Goal: Transaction & Acquisition: Purchase product/service

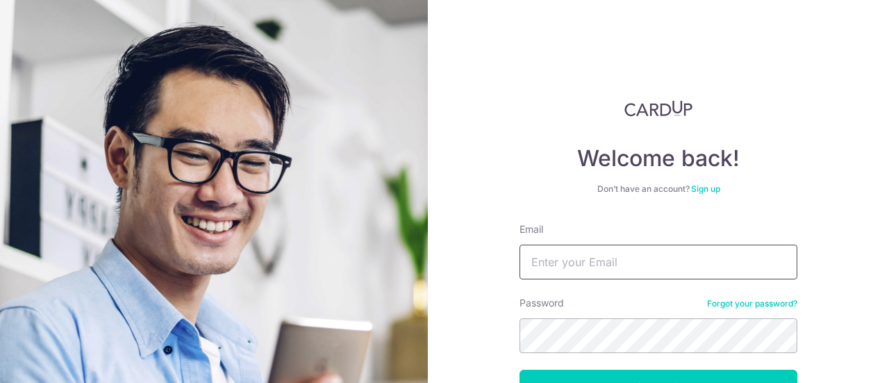
click at [615, 262] on input "Email" at bounding box center [658, 261] width 278 height 35
type input "[EMAIL_ADDRESS][DOMAIN_NAME]"
click at [519, 369] on button "Log in" at bounding box center [658, 386] width 278 height 35
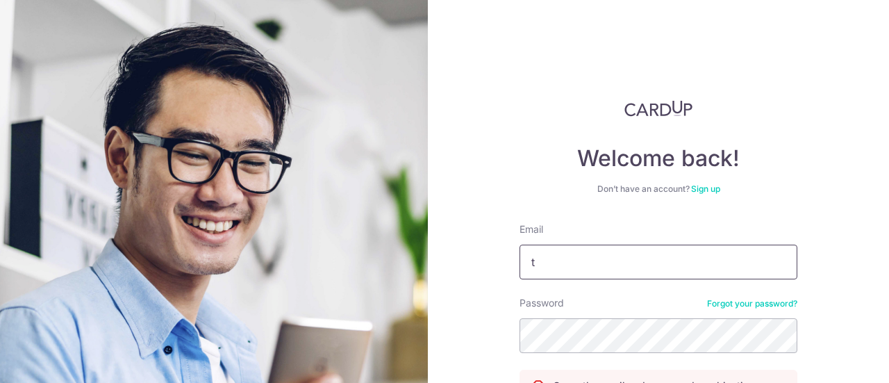
click at [578, 262] on input "t" at bounding box center [658, 261] width 278 height 35
type input "[EMAIL_ADDRESS][DOMAIN_NAME]"
click at [572, 259] on input "[EMAIL_ADDRESS][DOMAIN_NAME]" at bounding box center [658, 261] width 278 height 35
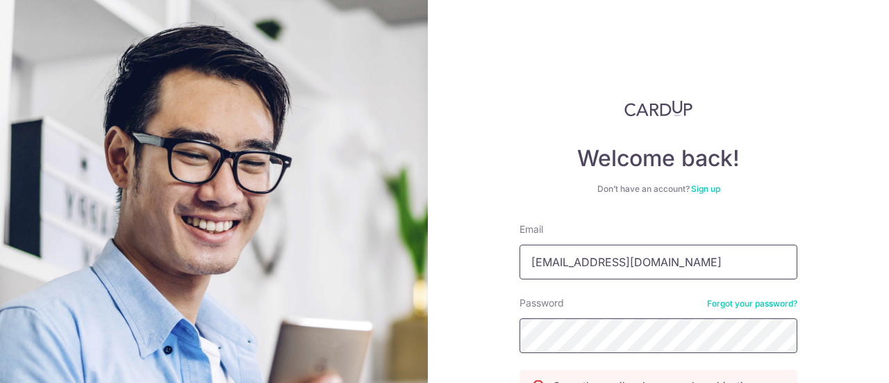
drag, startPoint x: 0, startPoint y: 0, endPoint x: 572, endPoint y: 259, distance: 628.2
click at [572, 259] on input "Email" at bounding box center [658, 261] width 278 height 35
paste input "[EMAIL_ADDRESS][DOMAIN_NAME]"
type input "[EMAIL_ADDRESS][DOMAIN_NAME]"
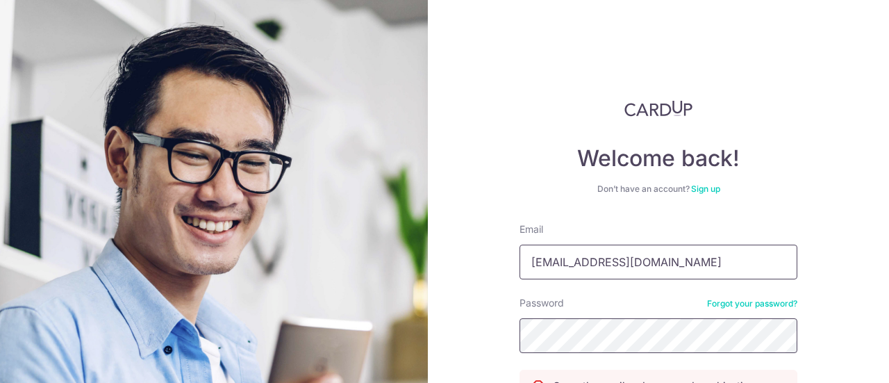
drag, startPoint x: 0, startPoint y: 0, endPoint x: 572, endPoint y: 259, distance: 628.2
click at [572, 259] on input "Email" at bounding box center [658, 261] width 278 height 35
paste input "[EMAIL_ADDRESS][DOMAIN_NAME]"
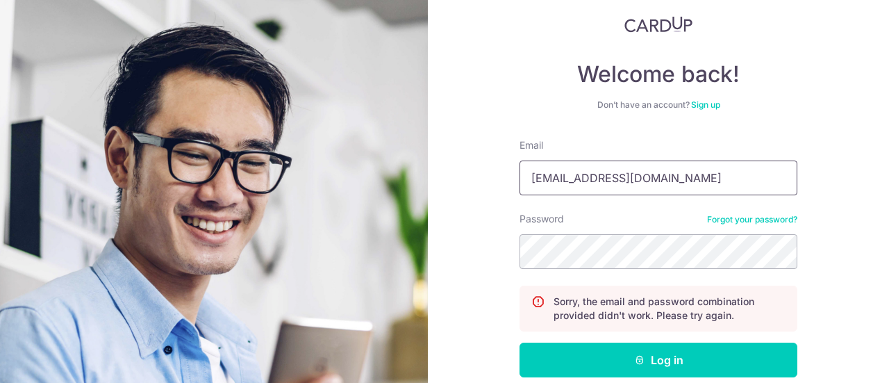
scroll to position [85, 0]
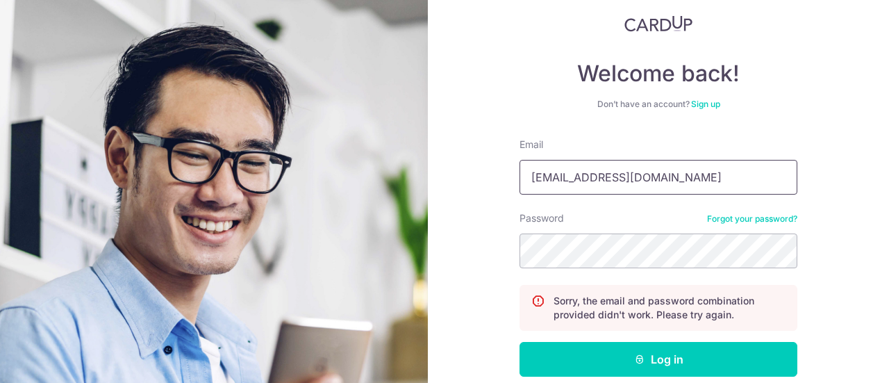
type input "[EMAIL_ADDRESS][DOMAIN_NAME]"
click at [519, 342] on button "Log in" at bounding box center [658, 359] width 278 height 35
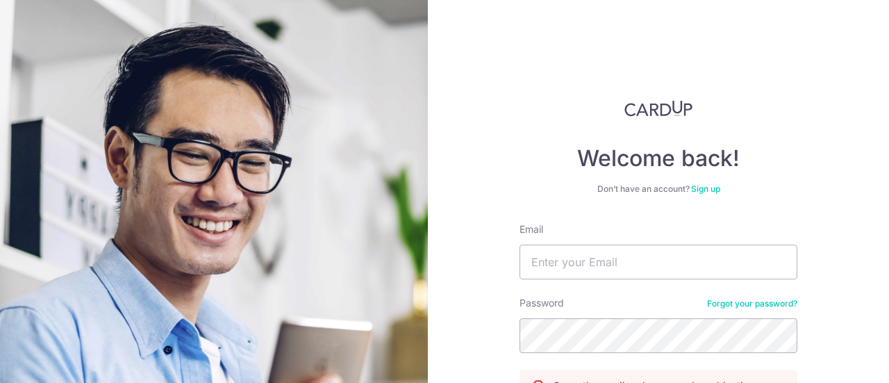
scroll to position [154, 0]
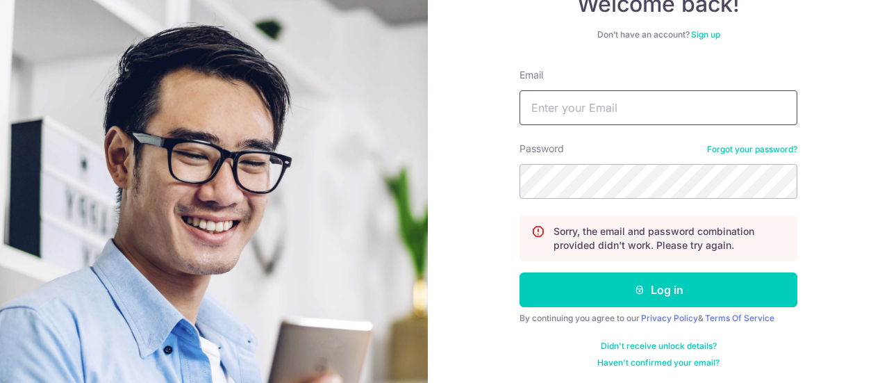
click at [670, 117] on input "Email" at bounding box center [658, 107] width 278 height 35
paste input "[EMAIL_ADDRESS][DOMAIN_NAME]"
type input "[EMAIL_ADDRESS][DOMAIN_NAME]"
click at [519, 272] on button "Log in" at bounding box center [658, 289] width 278 height 35
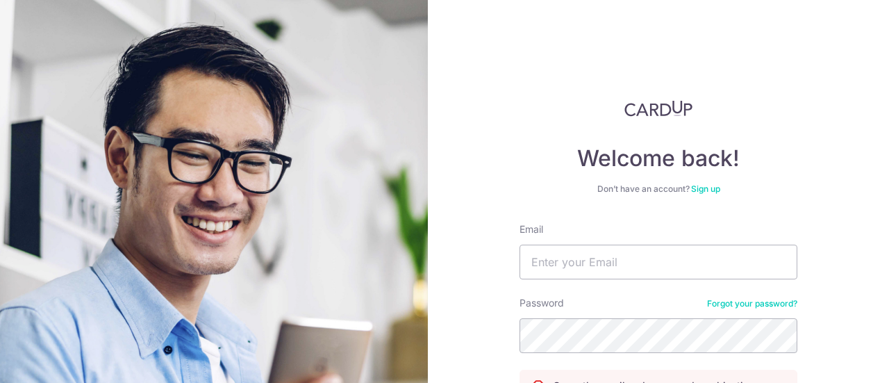
scroll to position [155, 0]
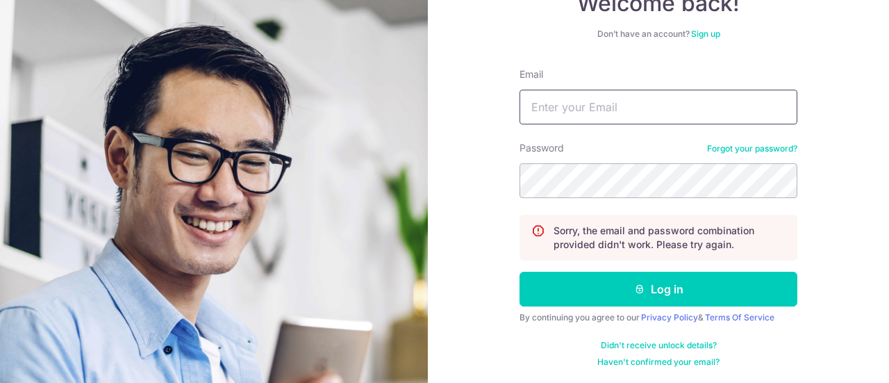
click at [633, 114] on input "Email" at bounding box center [658, 107] width 278 height 35
paste input "[EMAIL_ADDRESS][DOMAIN_NAME]"
type input "[EMAIL_ADDRESS][DOMAIN_NAME]"
click at [519, 272] on button "Log in" at bounding box center [658, 289] width 278 height 35
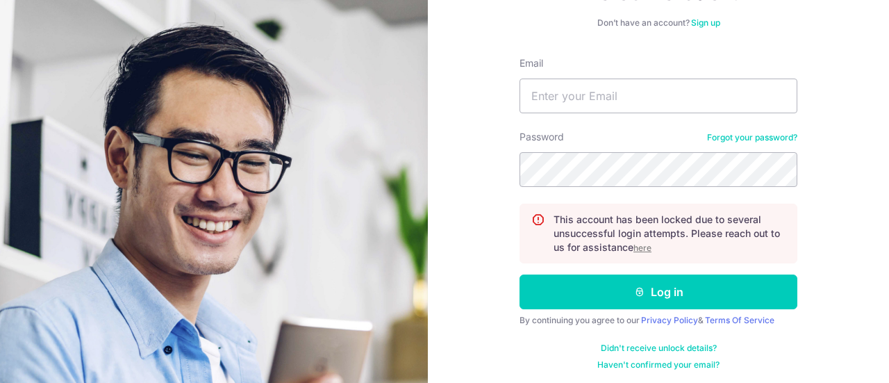
scroll to position [169, 0]
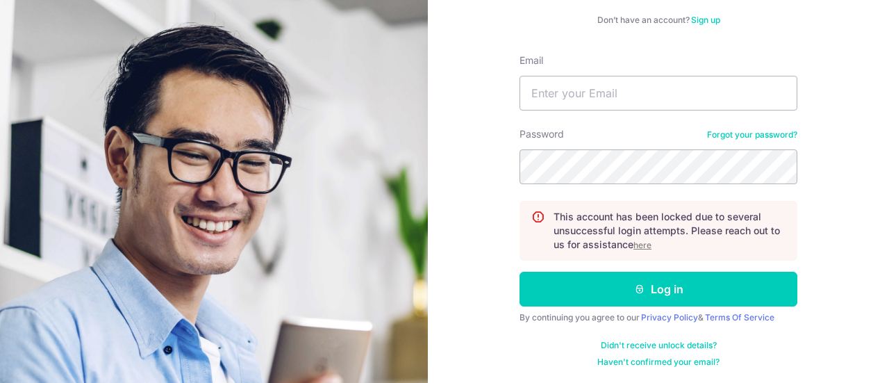
click at [637, 241] on u "here" at bounding box center [642, 245] width 18 height 10
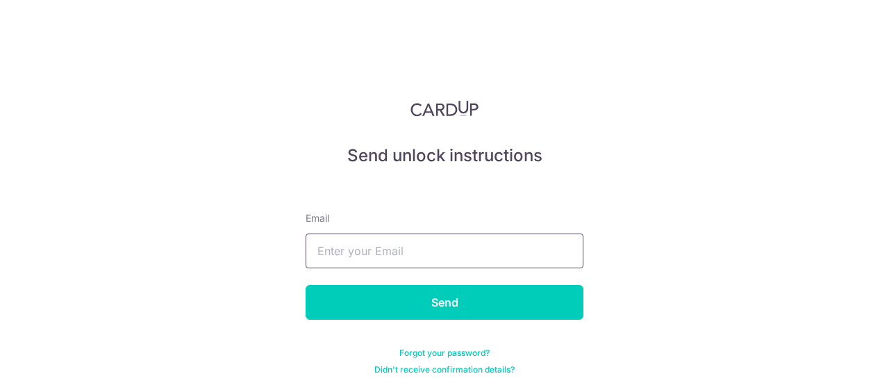
click at [447, 259] on input "text" at bounding box center [445, 250] width 278 height 35
paste input "[EMAIL_ADDRESS][DOMAIN_NAME]"
type input "[EMAIL_ADDRESS][DOMAIN_NAME]"
click at [306, 285] on input "Send" at bounding box center [445, 302] width 278 height 35
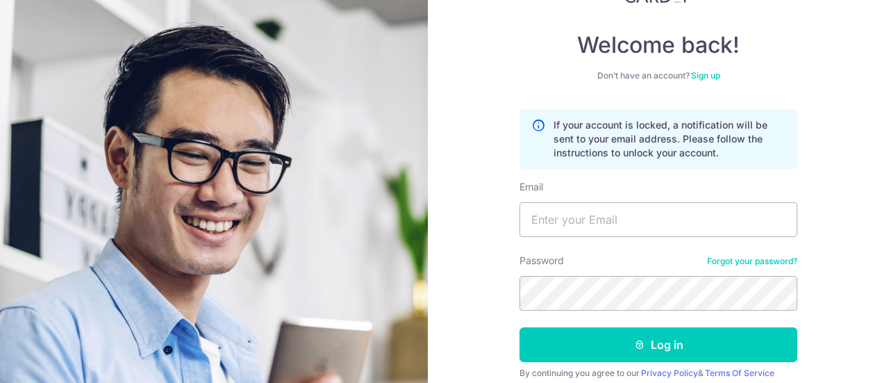
scroll to position [114, 0]
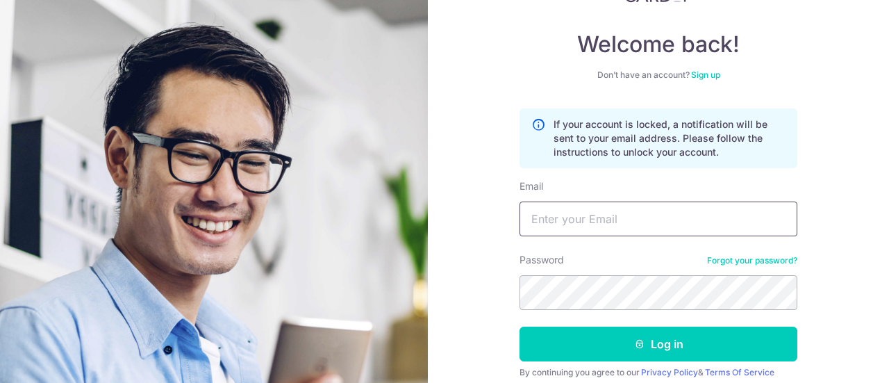
click at [682, 224] on input "Email" at bounding box center [658, 218] width 278 height 35
paste input "[EMAIL_ADDRESS][DOMAIN_NAME]"
type input "[EMAIL_ADDRESS][DOMAIN_NAME]"
click at [519, 326] on button "Log in" at bounding box center [658, 343] width 278 height 35
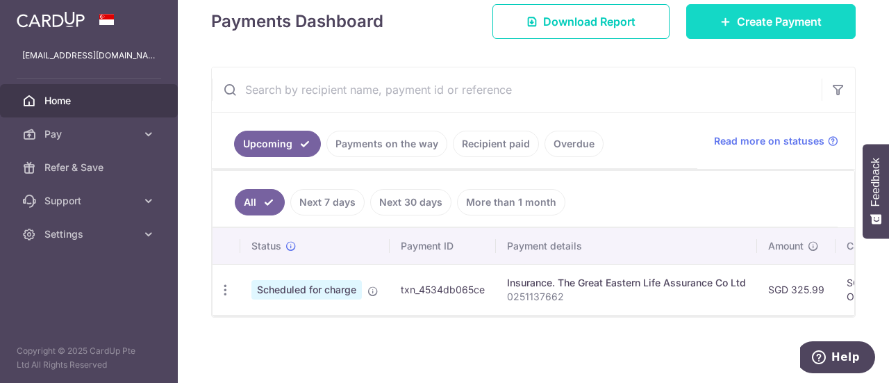
click at [834, 6] on link "Create Payment" at bounding box center [770, 21] width 169 height 35
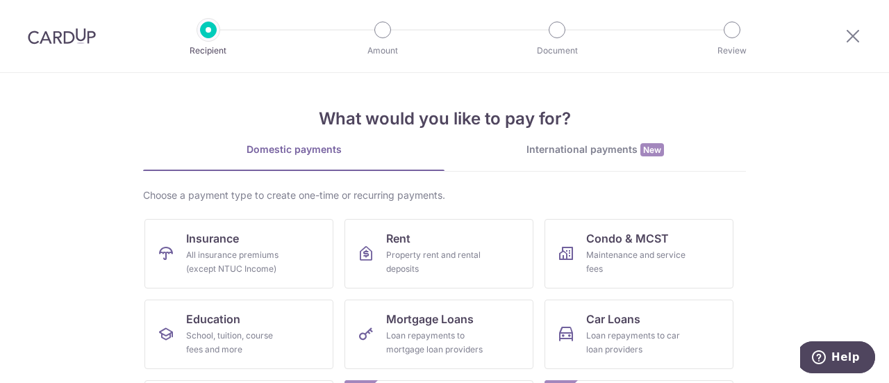
scroll to position [66, 0]
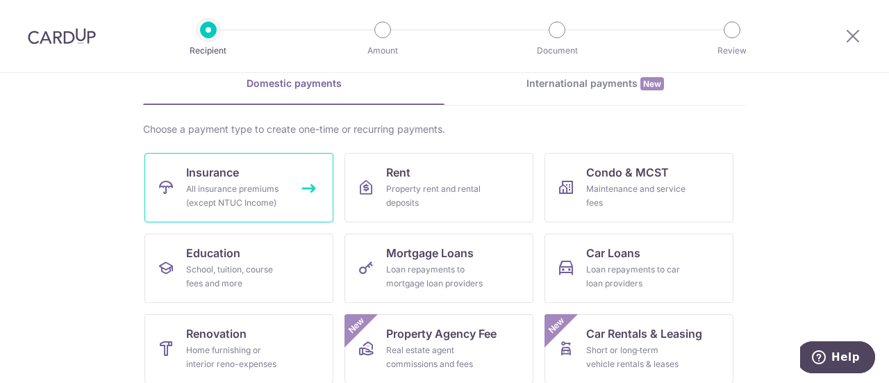
click at [285, 176] on link "Insurance All insurance premiums (except NTUC Income)" at bounding box center [238, 187] width 189 height 69
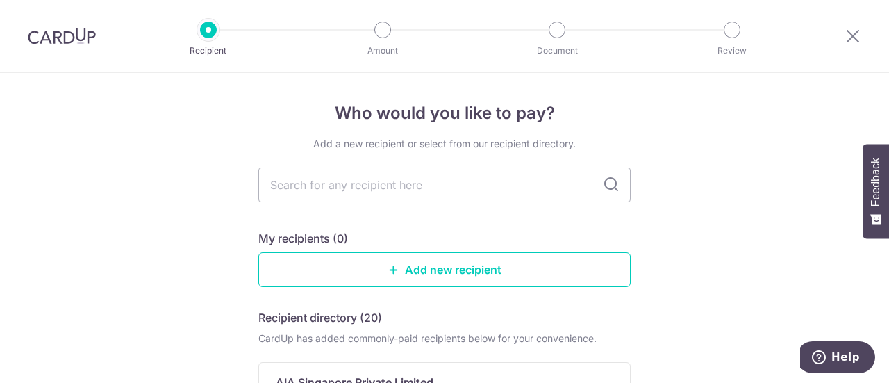
click at [368, 196] on input "text" at bounding box center [444, 184] width 372 height 35
type input "great eas"
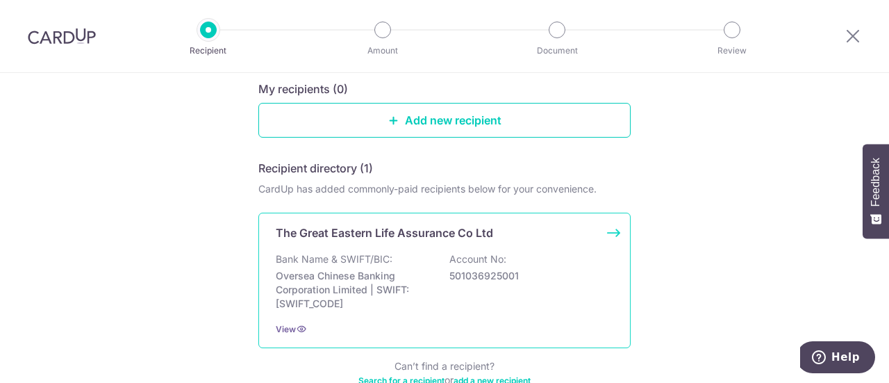
scroll to position [153, 0]
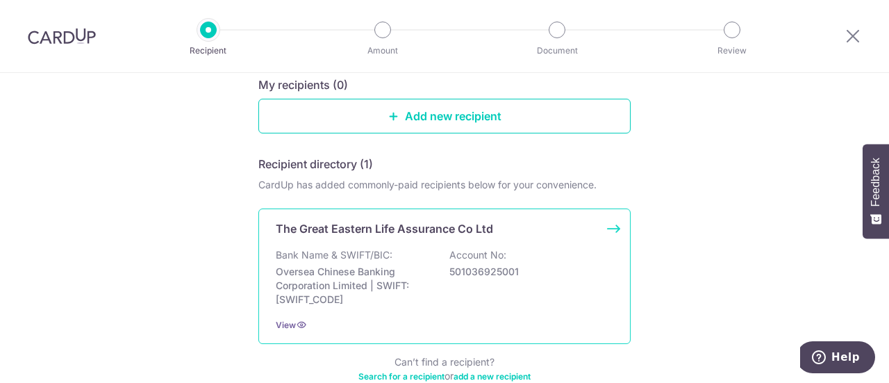
click at [426, 299] on p "Oversea Chinese Banking Corporation Limited | SWIFT: OCBCSGSGXXX" at bounding box center [354, 286] width 156 height 42
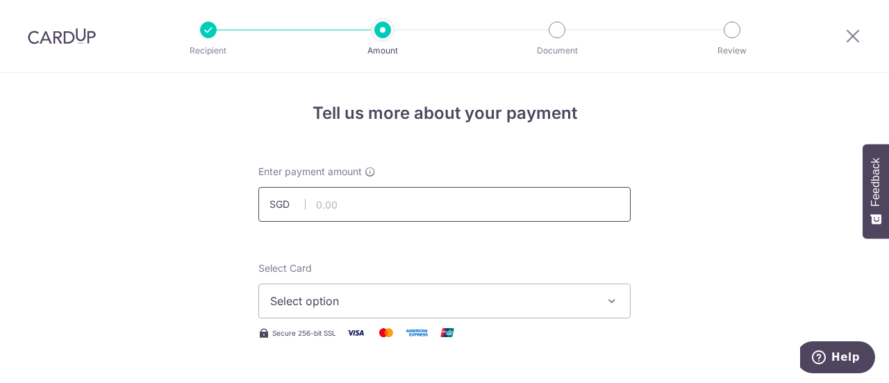
click at [381, 203] on input "text" at bounding box center [444, 204] width 372 height 35
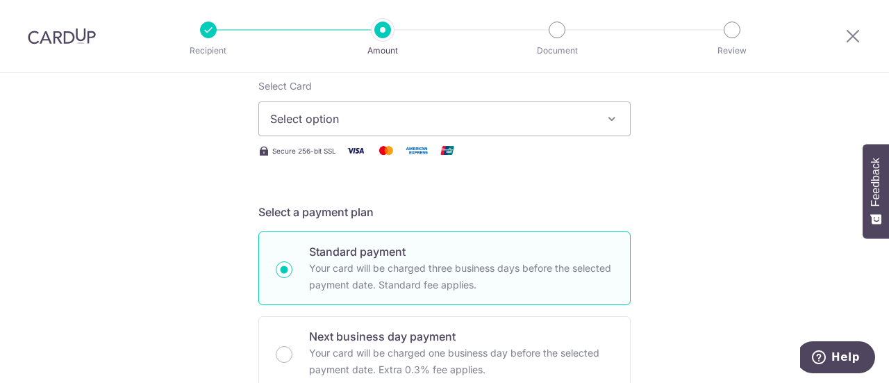
click at [453, 111] on span "Select option" at bounding box center [432, 118] width 324 height 17
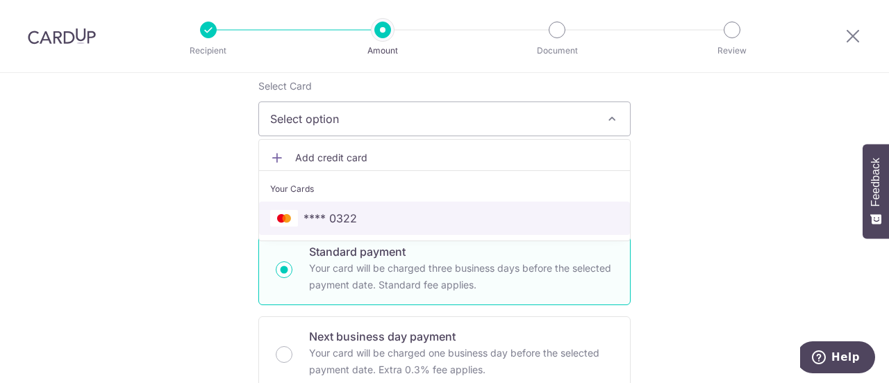
click at [419, 213] on span "**** 0322" at bounding box center [444, 218] width 349 height 17
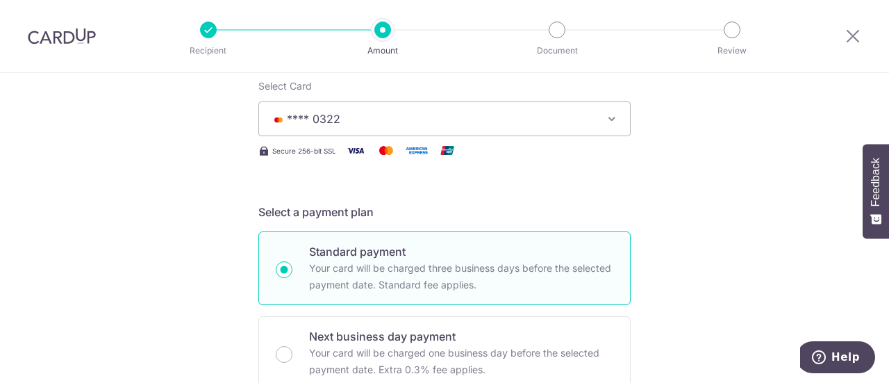
scroll to position [0, 0]
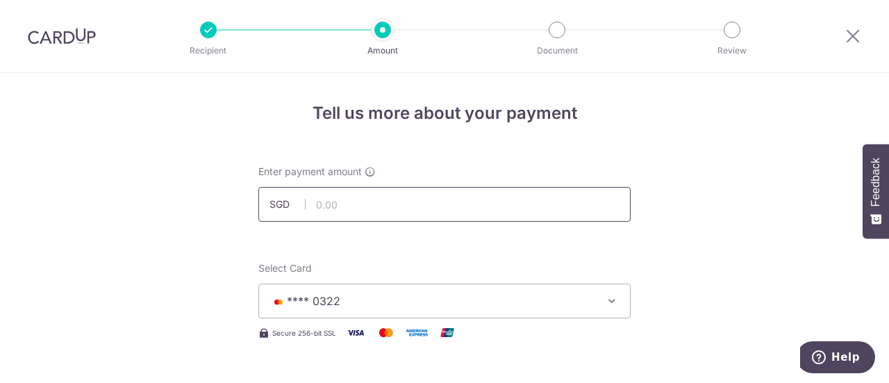
click at [431, 196] on input "text" at bounding box center [444, 204] width 372 height 35
paste input "0246394821"
type input "0246394821"
type input "3,098.95"
click at [525, 265] on div "Select Card **** 0322 Add credit card Your Cards **** 0322" at bounding box center [444, 289] width 372 height 57
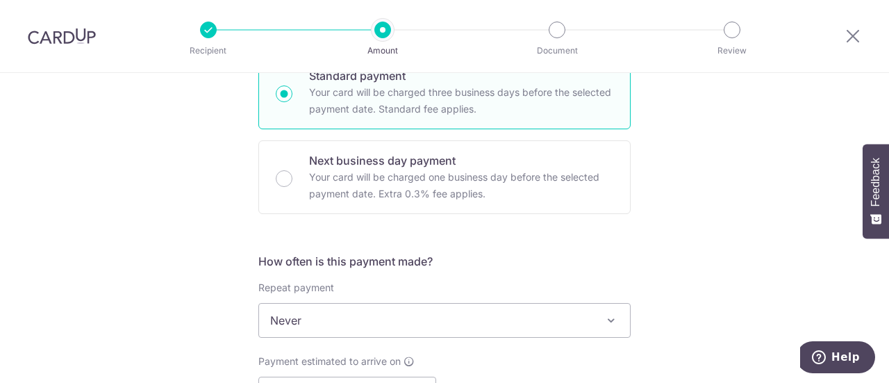
scroll to position [497, 0]
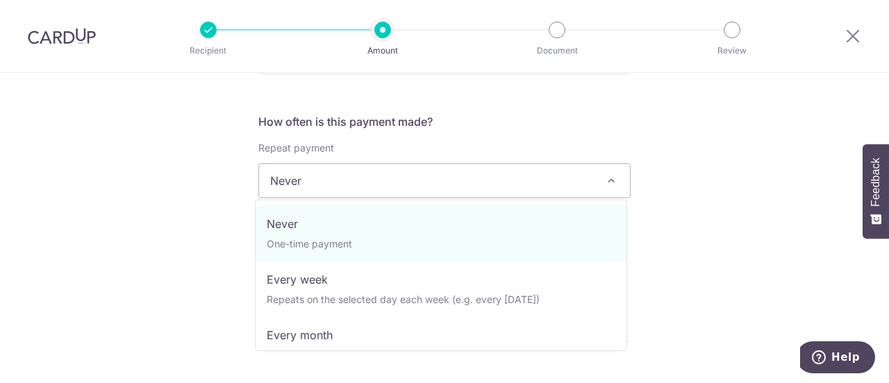
click at [427, 192] on span "Never" at bounding box center [444, 180] width 371 height 33
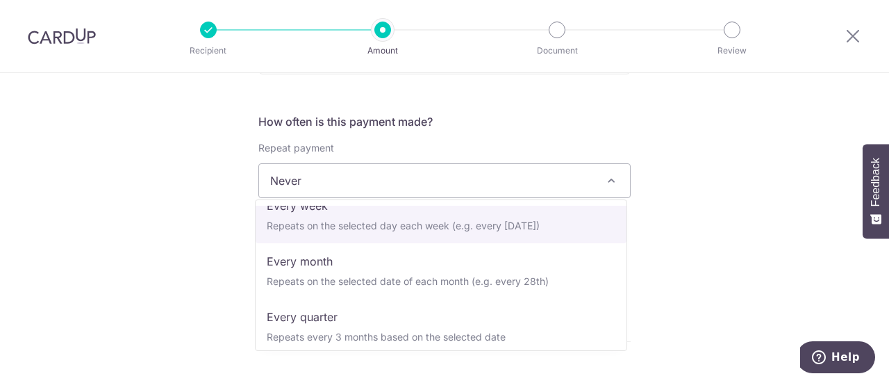
scroll to position [0, 0]
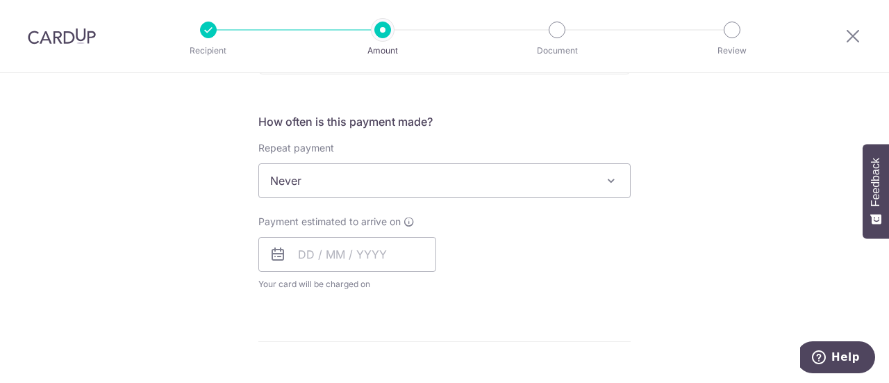
click at [643, 165] on div "Tell us more about your payment Enter payment amount SGD 3,098.95 3098.95 Selec…" at bounding box center [444, 204] width 889 height 1256
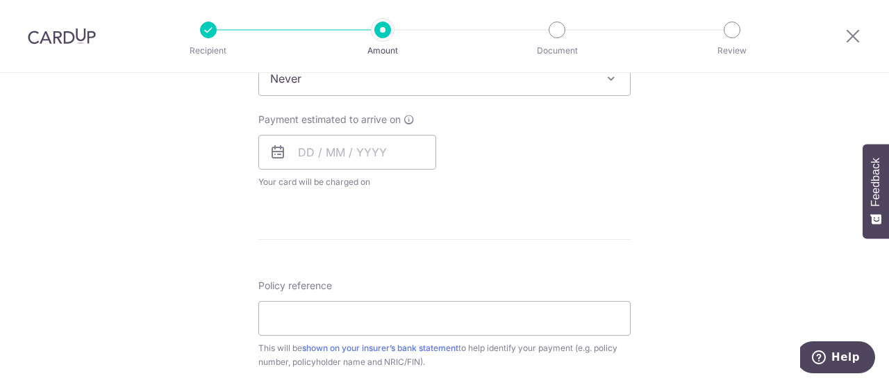
scroll to position [600, 0]
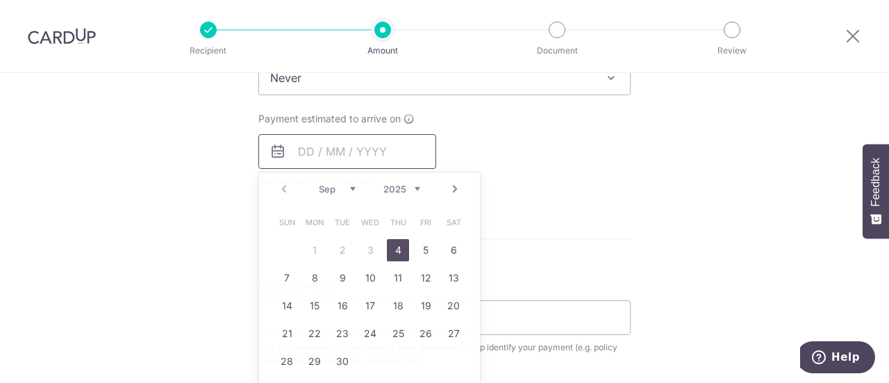
click at [311, 143] on input "text" at bounding box center [347, 151] width 178 height 35
click at [395, 332] on link "25" at bounding box center [398, 333] width 22 height 22
type input "[DATE]"
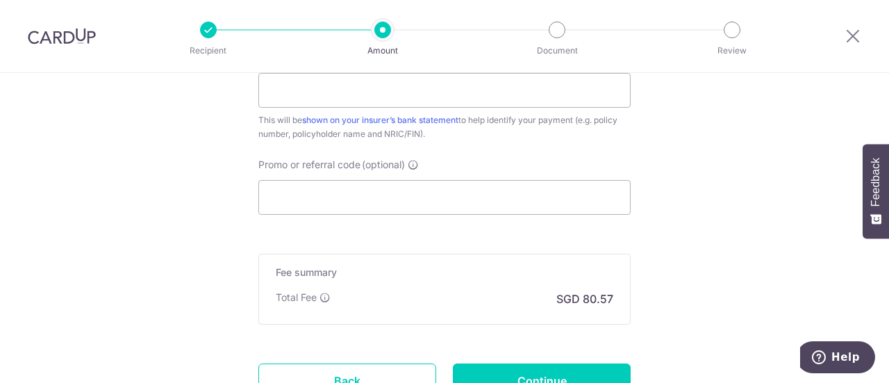
scroll to position [802, 0]
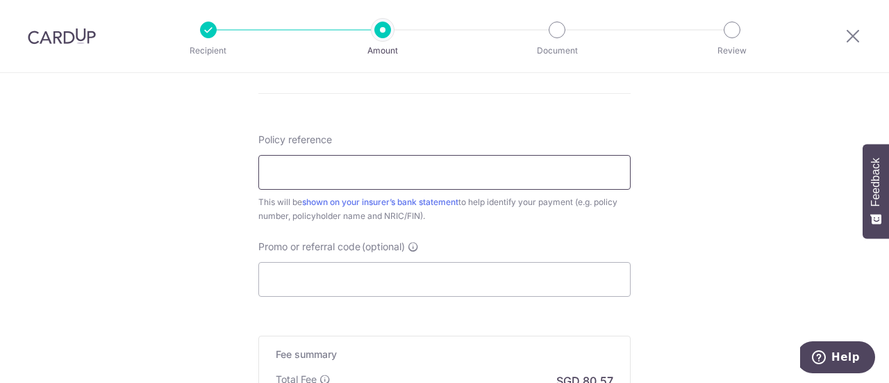
paste input "0246394821"
click at [386, 177] on input "0246394821" at bounding box center [444, 172] width 372 height 35
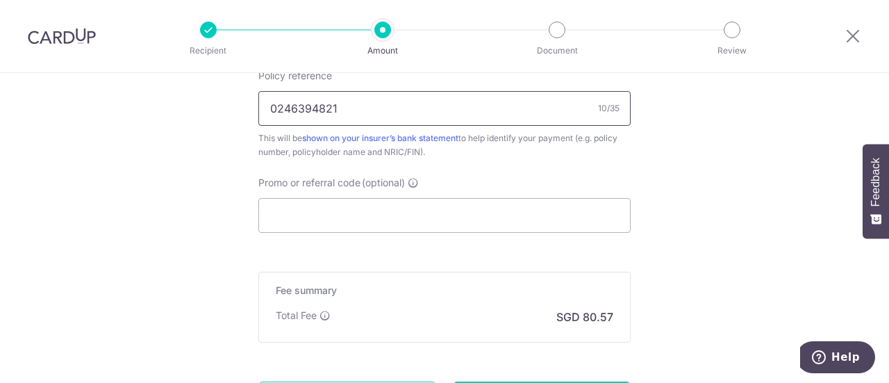
scroll to position [867, 0]
type input "0246394821"
click at [422, 204] on input "Promo or referral code (optional)" at bounding box center [444, 214] width 372 height 35
paste input "OFF225"
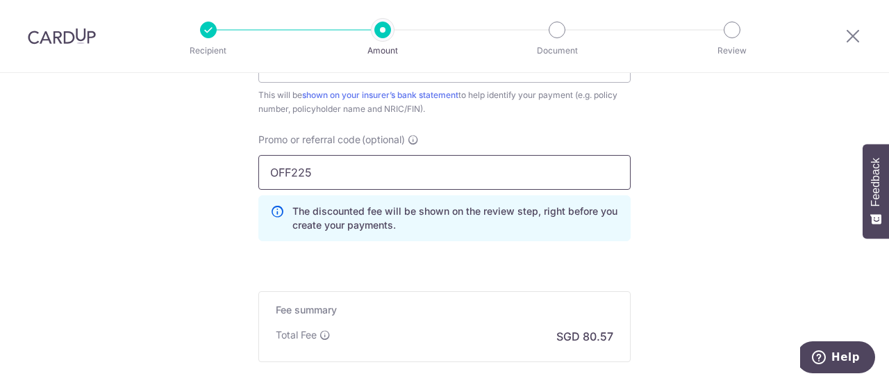
type input "OFF225"
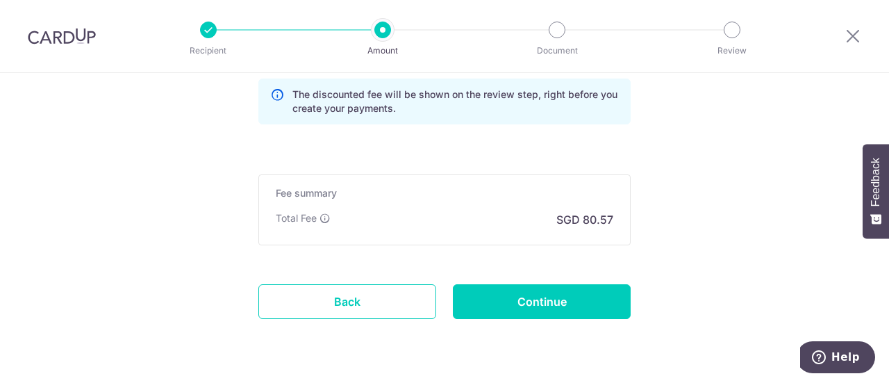
scroll to position [1026, 0]
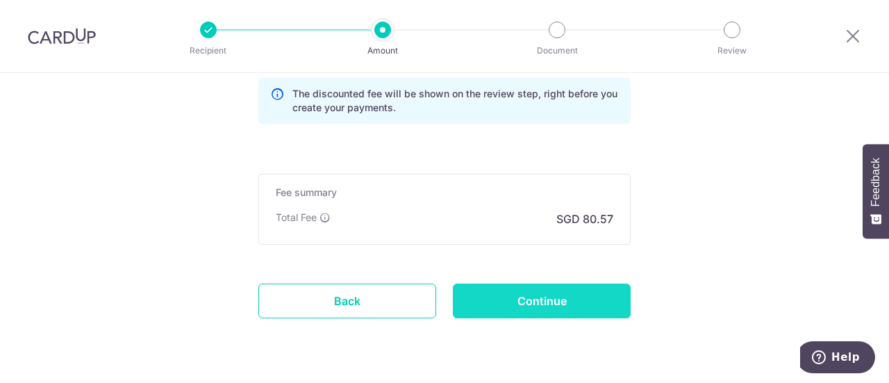
click at [539, 297] on input "Continue" at bounding box center [542, 300] width 178 height 35
type input "Create Schedule"
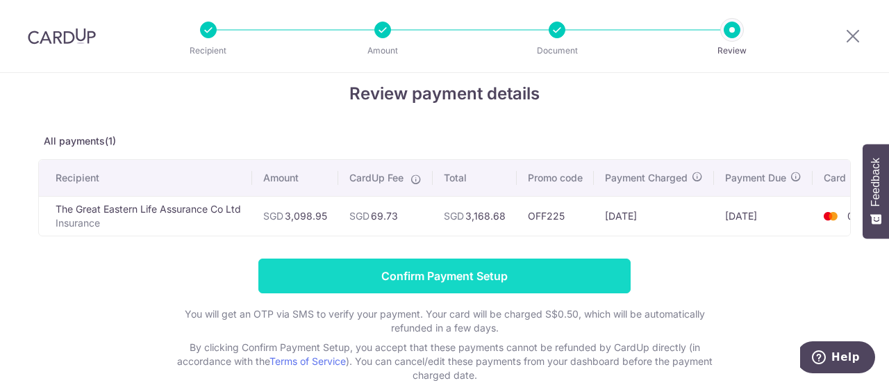
click at [463, 283] on input "Confirm Payment Setup" at bounding box center [444, 275] width 372 height 35
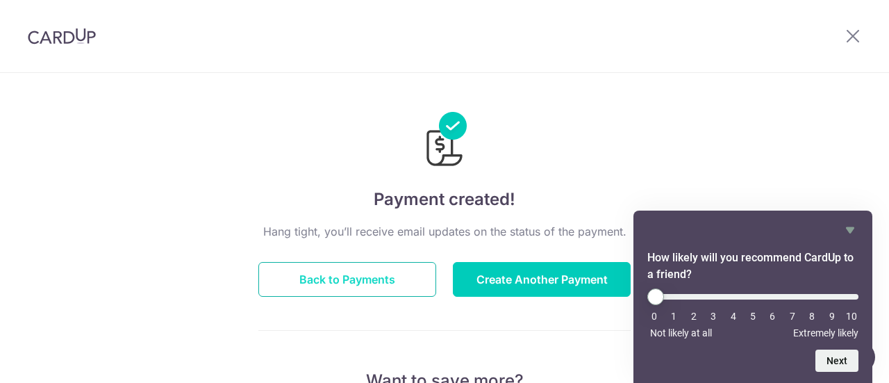
click at [368, 280] on button "Back to Payments" at bounding box center [347, 279] width 178 height 35
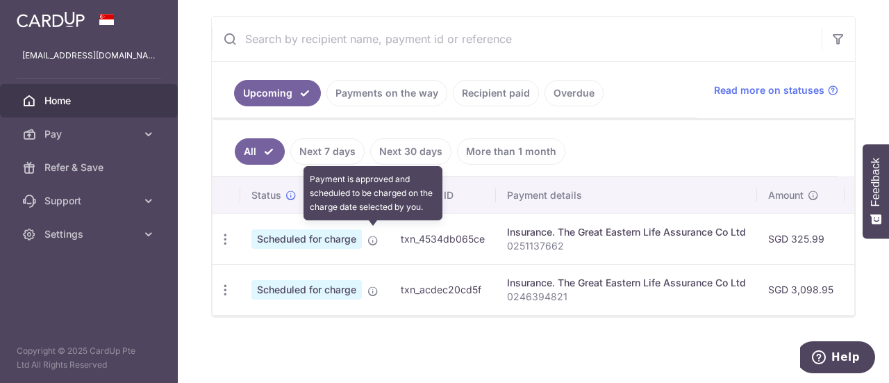
click at [371, 235] on icon at bounding box center [372, 240] width 11 height 11
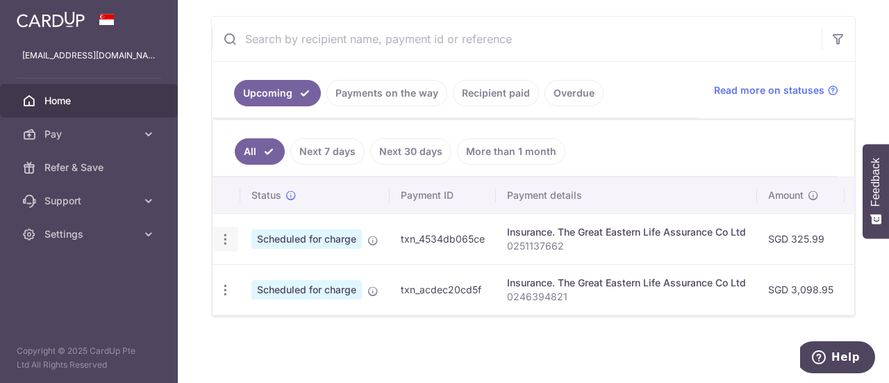
click at [218, 232] on icon "button" at bounding box center [225, 239] width 15 height 15
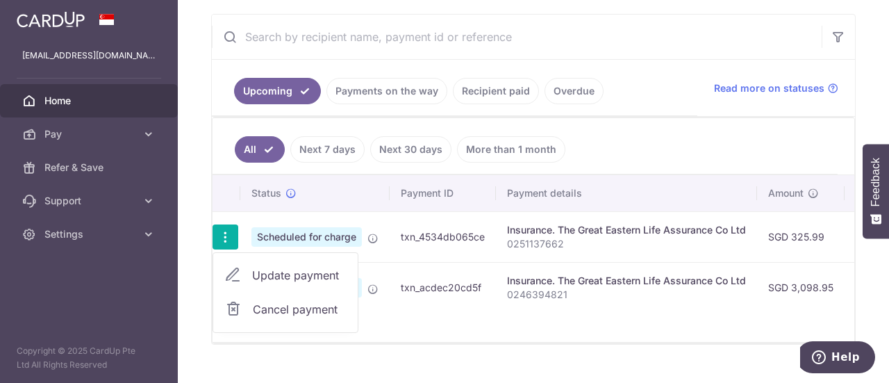
click at [497, 257] on td "Insurance. The Great Eastern Life Assurance Co Ltd 0251137662" at bounding box center [626, 236] width 261 height 51
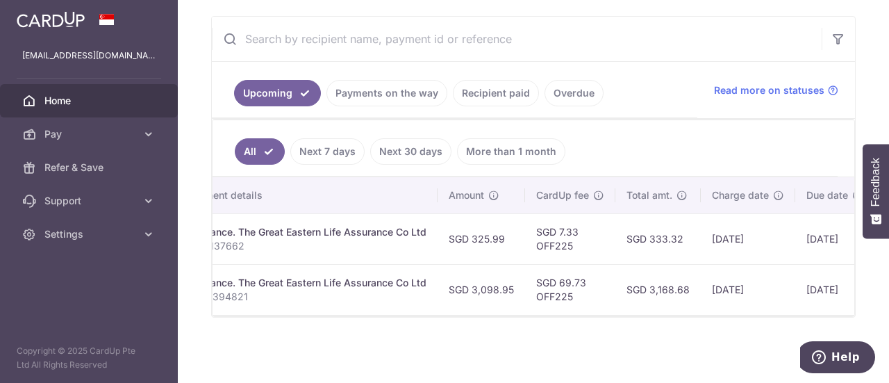
scroll to position [0, 444]
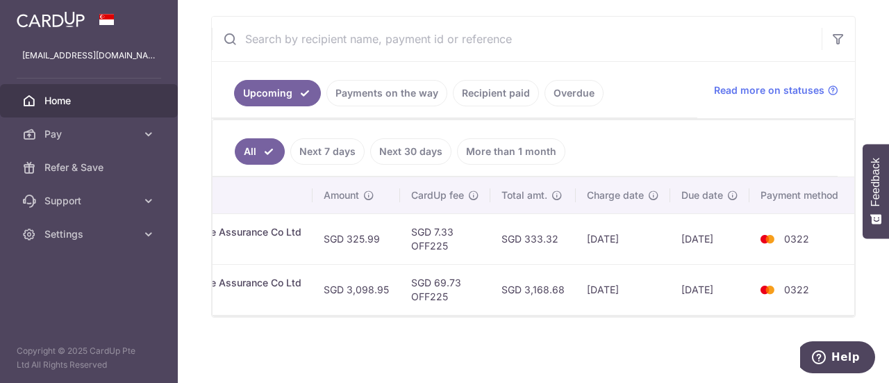
click at [536, 278] on td "SGD 3,168.68" at bounding box center [532, 289] width 85 height 51
click at [779, 282] on td "0322" at bounding box center [802, 289] width 106 height 51
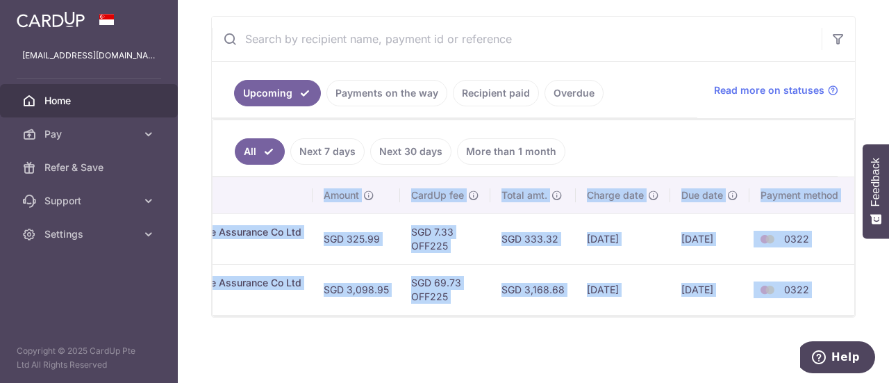
drag, startPoint x: 779, startPoint y: 282, endPoint x: 665, endPoint y: 310, distance: 117.4
click at [665, 310] on div "Status Payment ID Payment details Amount CardUp fee Total amt. Charge date Due …" at bounding box center [534, 246] width 642 height 138
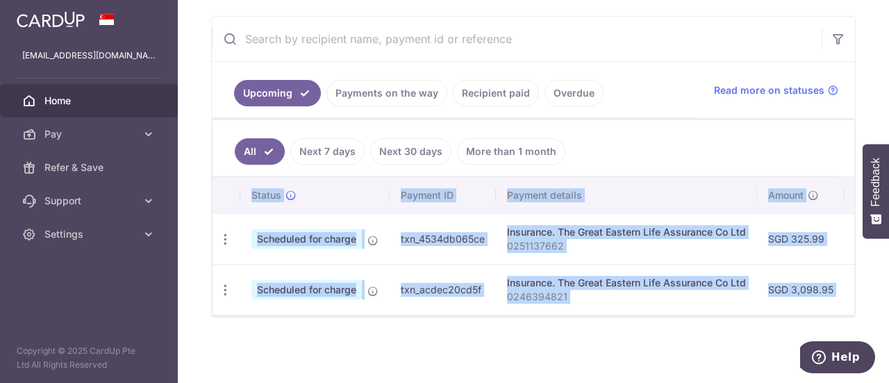
click at [256, 296] on td "Scheduled for charge" at bounding box center [314, 289] width 149 height 51
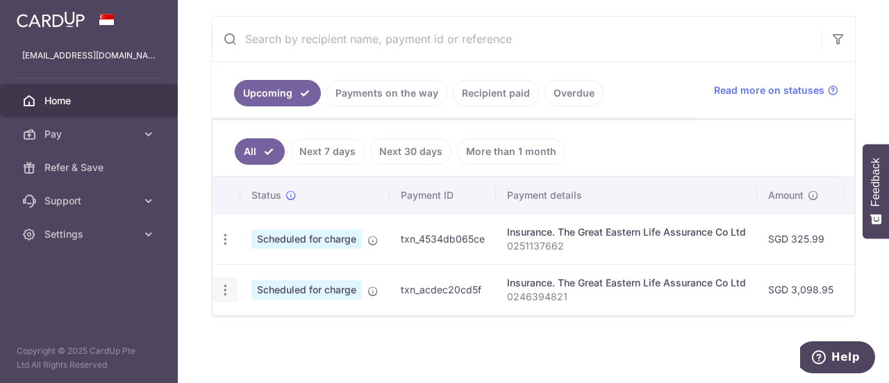
click at [224, 247] on icon "button" at bounding box center [225, 239] width 15 height 15
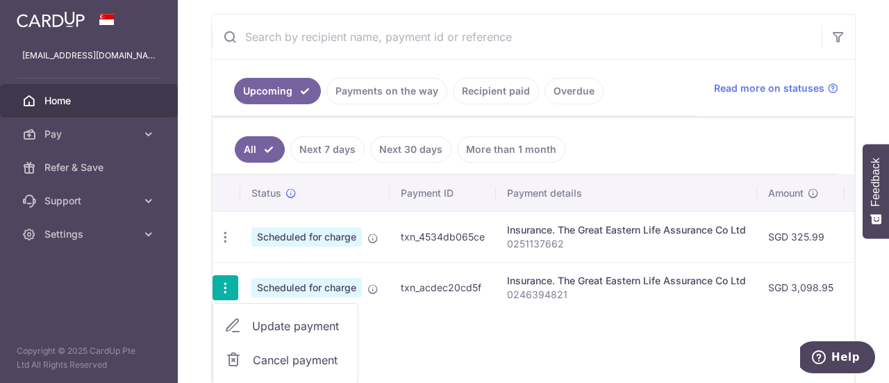
click at [260, 317] on span "Update payment" at bounding box center [299, 325] width 94 height 17
radio input "true"
type input "3,098.95"
type input "[DATE]"
type input "0246394821"
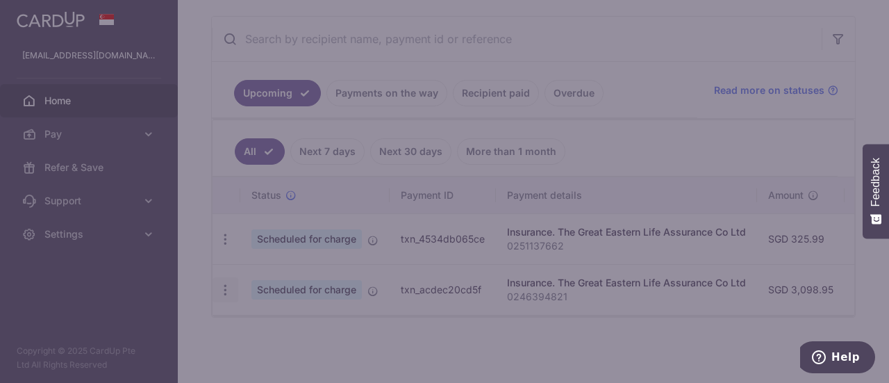
type input "OFF225"
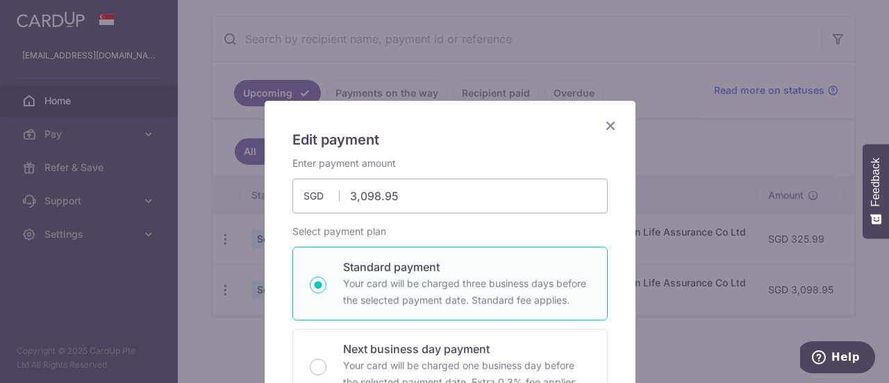
click at [608, 127] on icon "Close" at bounding box center [610, 125] width 17 height 17
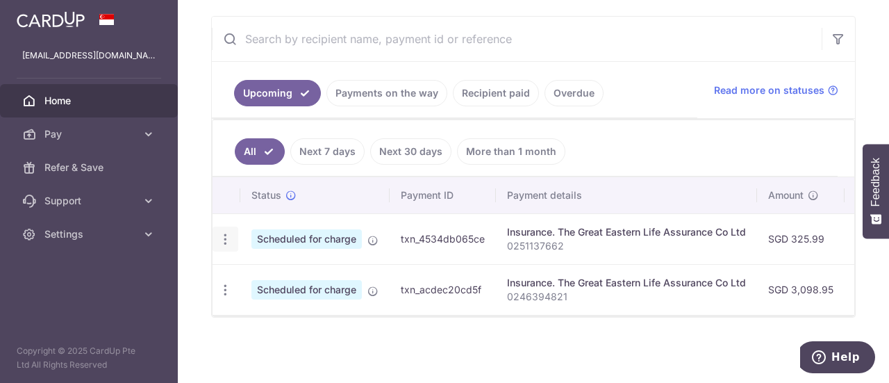
click at [228, 232] on icon "button" at bounding box center [225, 239] width 15 height 15
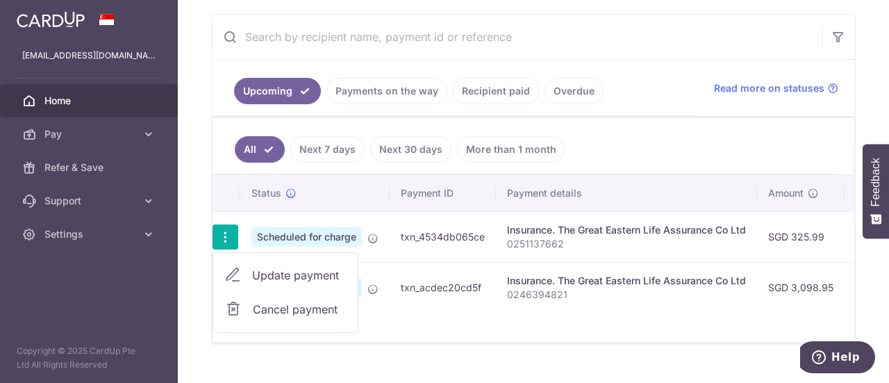
click at [318, 269] on span "Update payment" at bounding box center [299, 275] width 94 height 17
type input "325.99"
radio input "true"
type input "[DATE]"
type input "0251137662"
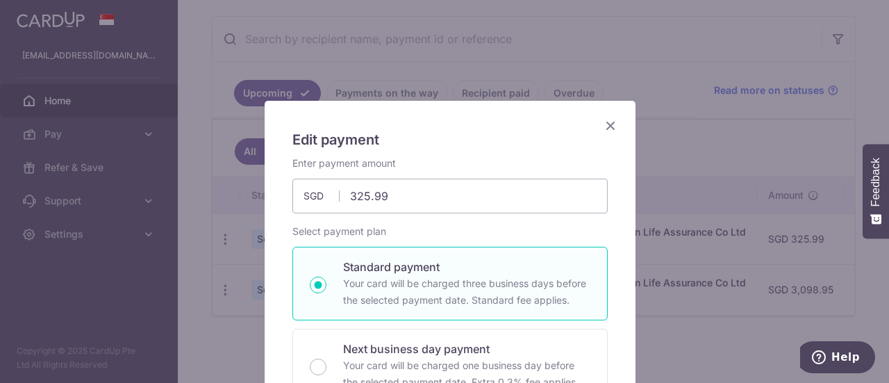
click at [613, 133] on icon "Close" at bounding box center [610, 125] width 17 height 17
